Goal: Task Accomplishment & Management: Use online tool/utility

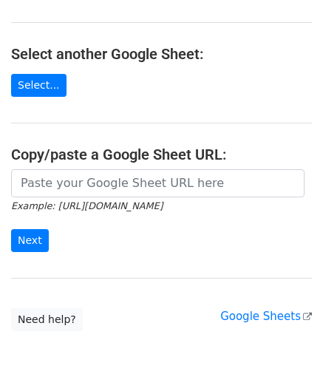
scroll to position [148, 0]
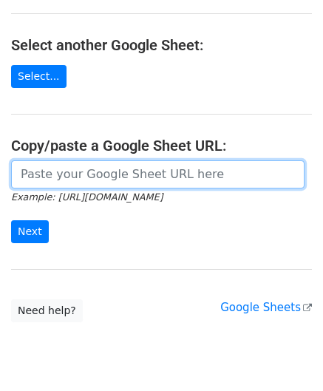
click at [63, 172] on input "url" at bounding box center [158, 174] width 294 height 28
paste input "https://docs.google.com/spreadsheets/d/121NhySRE3oW4RFa1qXzNS0SQpqF4YpEBcBpzuKG…"
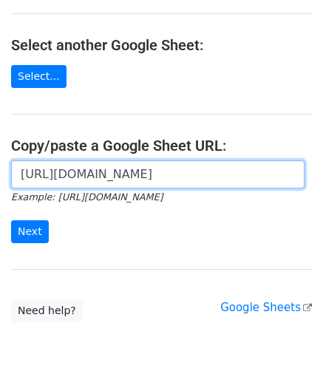
scroll to position [0, 331]
type input "https://docs.google.com/spreadsheets/d/121NhySRE3oW4RFa1qXzNS0SQpqF4YpEBcBpzuKG…"
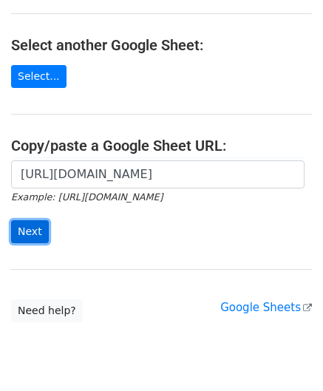
click at [33, 223] on input "Next" at bounding box center [30, 231] width 38 height 23
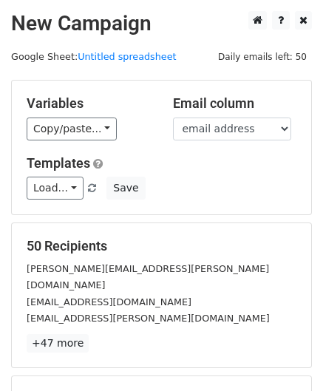
scroll to position [180, 0]
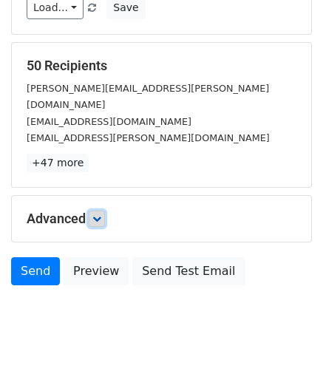
click at [101, 214] on icon at bounding box center [96, 218] width 9 height 9
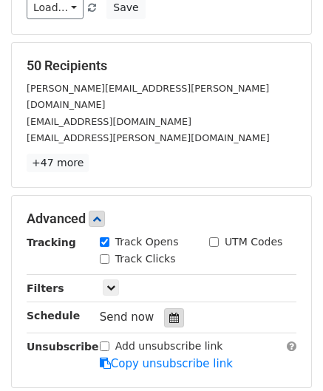
click at [169, 313] on icon at bounding box center [174, 318] width 10 height 10
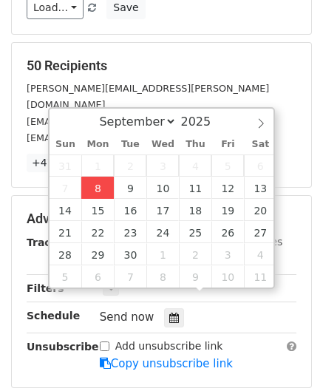
type input "[DATE] 12:00"
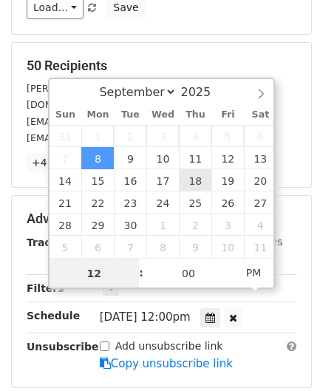
paste input "Hour"
type input "2"
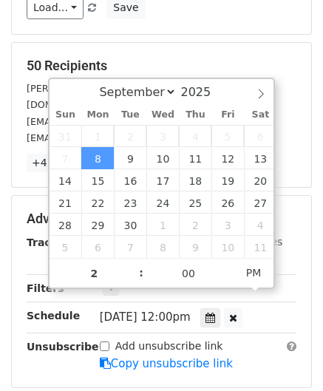
type input "[DATE] 14:00"
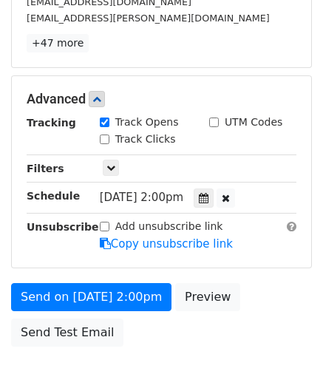
scroll to position [359, 0]
